Goal: Complete application form

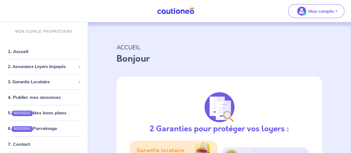
select select "FR"
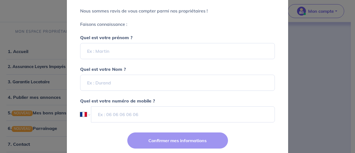
scroll to position [72, 0]
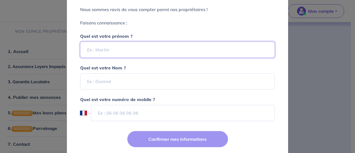
click at [110, 49] on input "Quel est votre prénom ?" at bounding box center [177, 50] width 195 height 16
type input "[PERSON_NAME]"
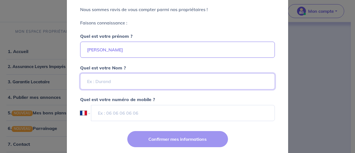
click at [105, 78] on input "Quel est votre Nom ?" at bounding box center [177, 81] width 195 height 16
type input "[PERSON_NAME]"
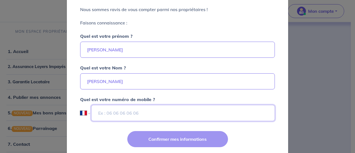
click at [105, 111] on input "tel" at bounding box center [183, 113] width 184 height 16
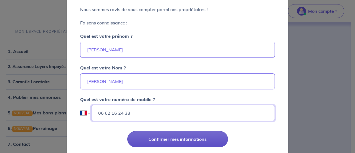
type input "06 62 16 24 33"
click at [155, 136] on button "Confirmer mes informations" at bounding box center [177, 139] width 101 height 16
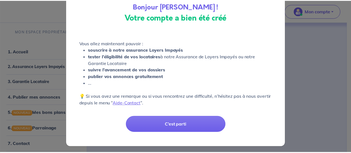
scroll to position [38, 0]
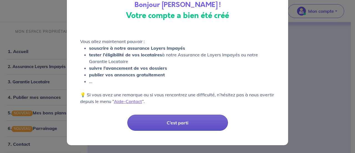
click at [172, 127] on button "C’est parti" at bounding box center [177, 122] width 101 height 16
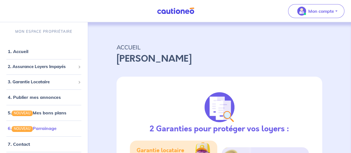
click at [57, 129] on link "6. NOUVEAU Parrainage" at bounding box center [32, 128] width 49 height 6
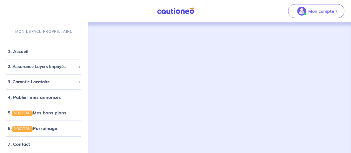
drag, startPoint x: 352, startPoint y: 30, endPoint x: 255, endPoint y: 29, distance: 97.3
